Goal: Book appointment/travel/reservation

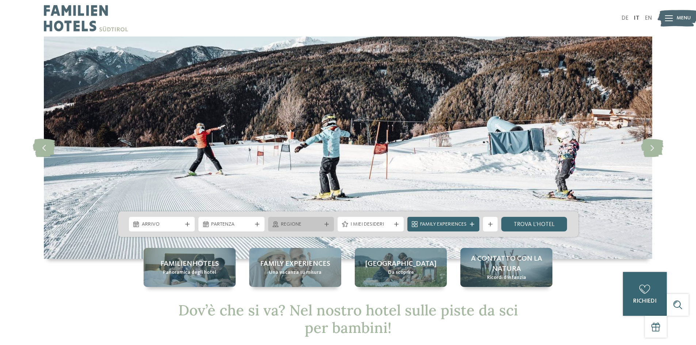
click at [323, 225] on div at bounding box center [326, 224] width 7 height 4
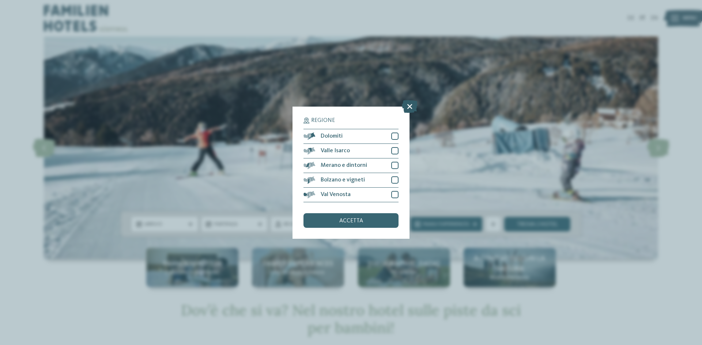
click at [414, 107] on icon at bounding box center [410, 106] width 16 height 13
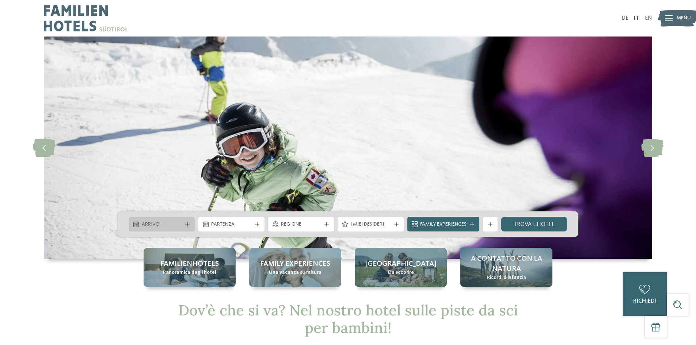
click at [192, 222] on div "Arrivo" at bounding box center [162, 224] width 66 height 15
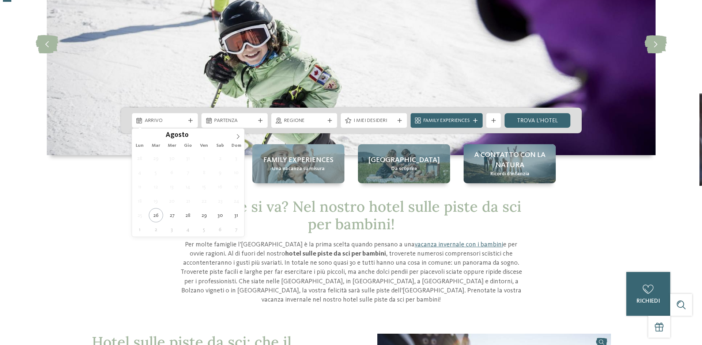
scroll to position [110, 0]
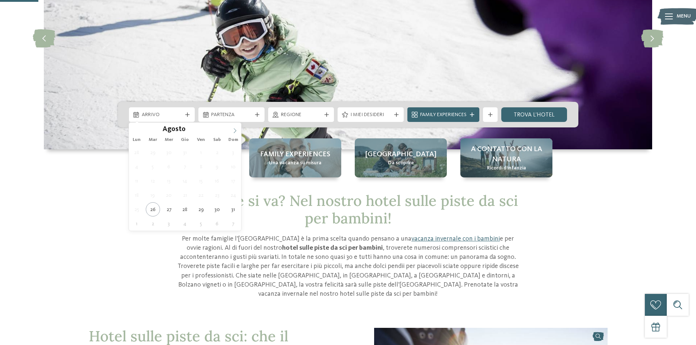
click at [232, 130] on span at bounding box center [235, 129] width 12 height 12
type div "[DATE]"
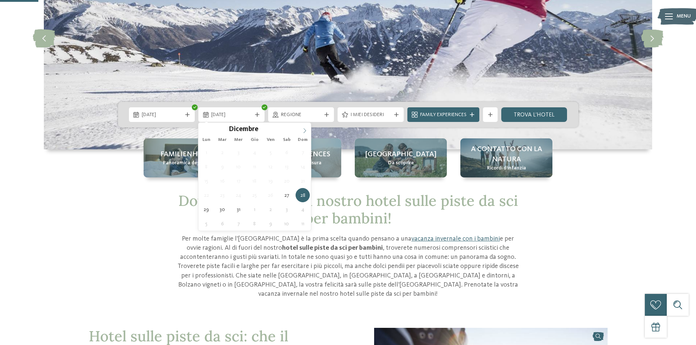
type input "****"
click at [302, 132] on icon at bounding box center [304, 130] width 5 height 5
type div "[DATE]"
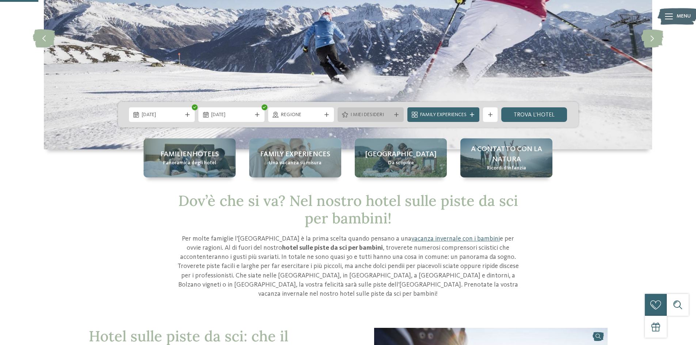
click at [394, 114] on icon at bounding box center [396, 115] width 4 height 4
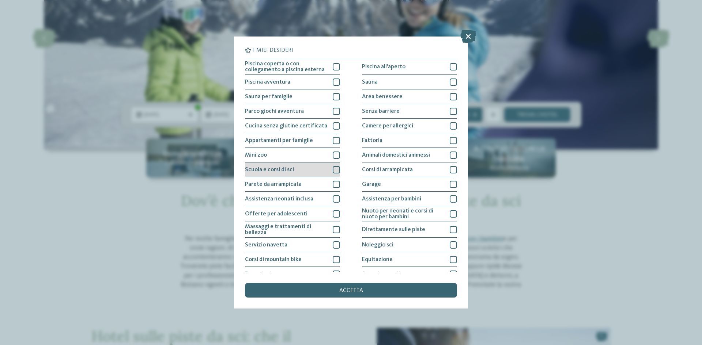
click at [333, 172] on div at bounding box center [336, 169] width 7 height 7
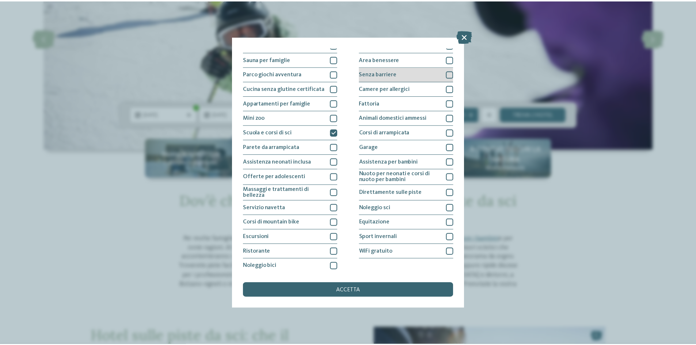
scroll to position [39, 0]
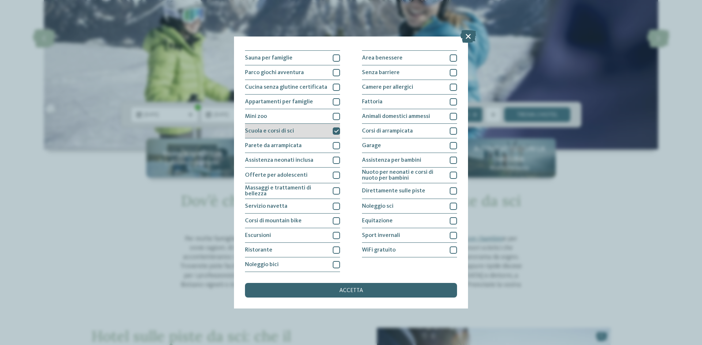
click at [334, 132] on icon at bounding box center [336, 131] width 5 height 4
click at [471, 33] on icon at bounding box center [468, 36] width 16 height 13
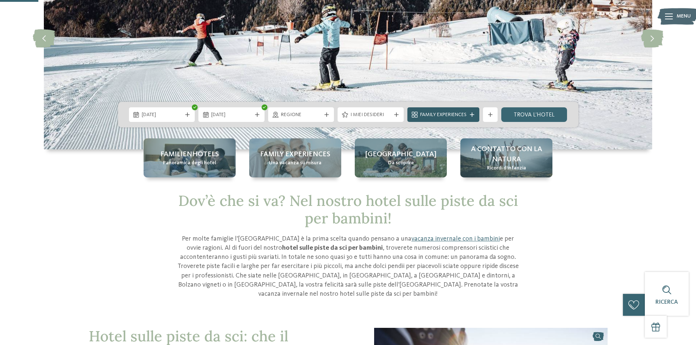
click at [464, 116] on span "Family Experiences" at bounding box center [443, 114] width 46 height 7
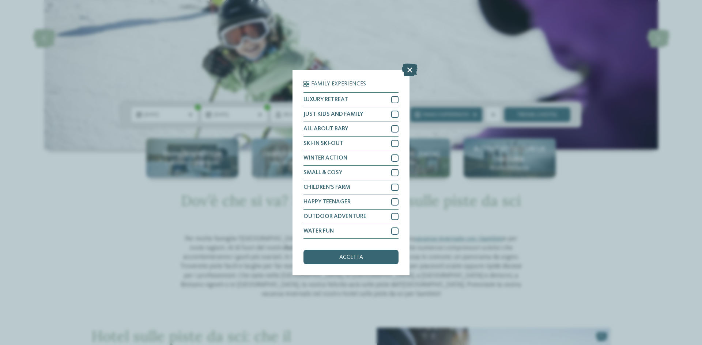
click at [409, 69] on icon at bounding box center [410, 69] width 16 height 13
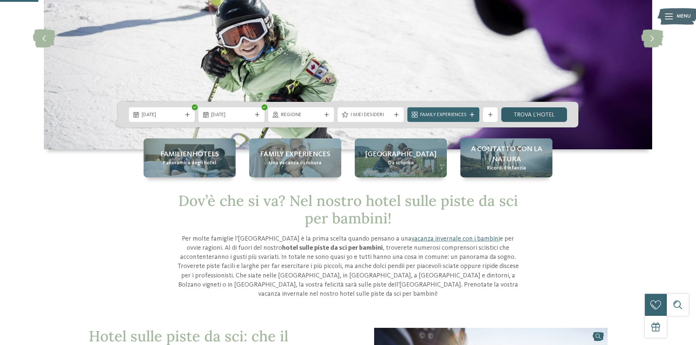
click at [551, 116] on link "trova l’hotel" at bounding box center [534, 114] width 66 height 15
